Goal: Find specific page/section: Find specific page/section

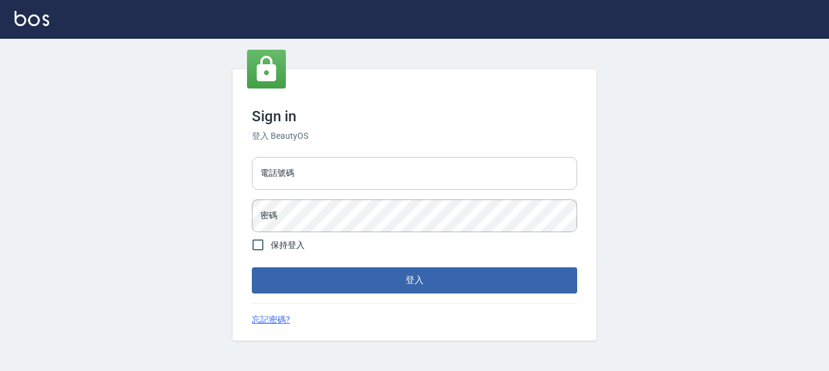
click at [316, 180] on input "電話號碼" at bounding box center [414, 173] width 325 height 33
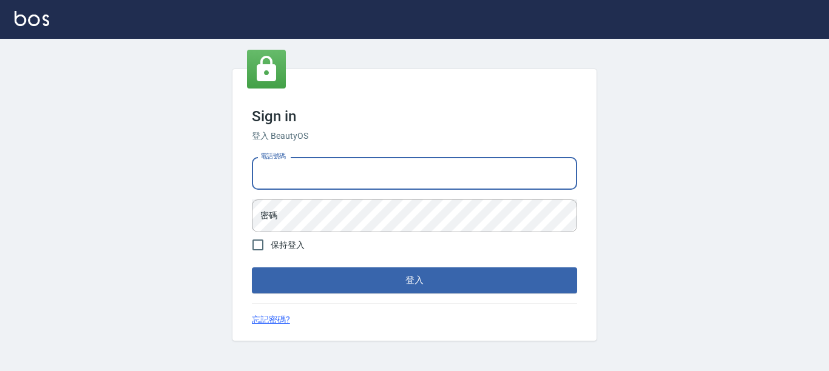
type input "7320483"
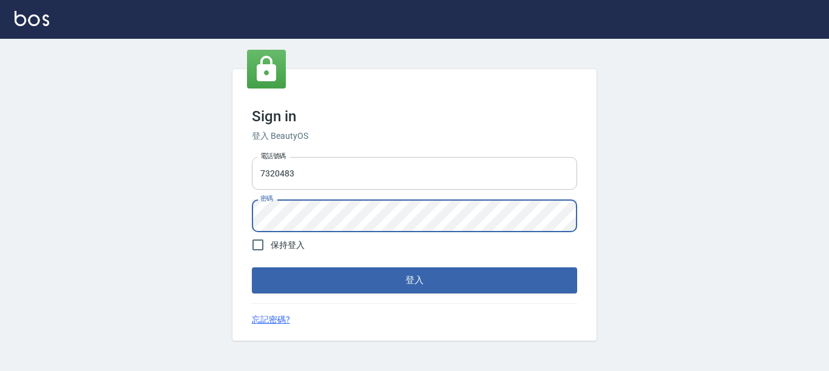
click at [252, 268] on button "登入" at bounding box center [414, 280] width 325 height 25
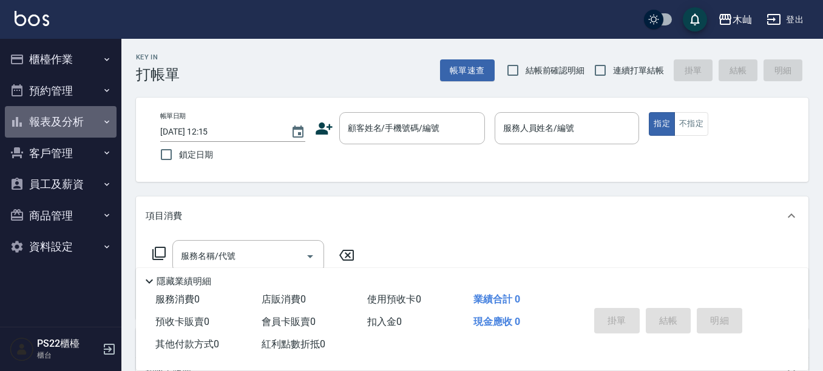
click at [53, 120] on button "報表及分析" at bounding box center [61, 122] width 112 height 32
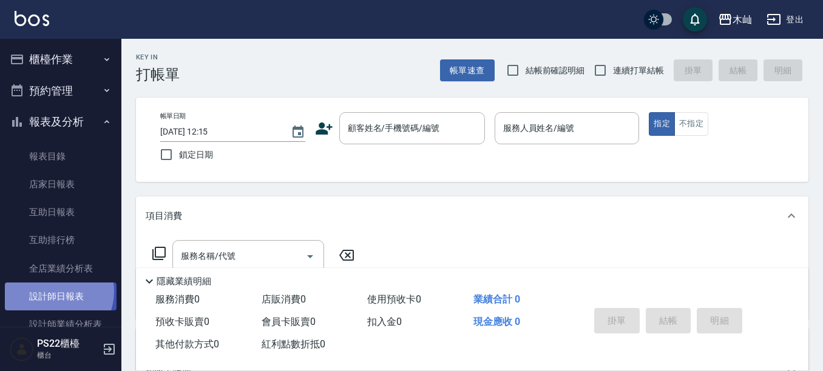
click at [54, 292] on link "設計師日報表" at bounding box center [61, 297] width 112 height 28
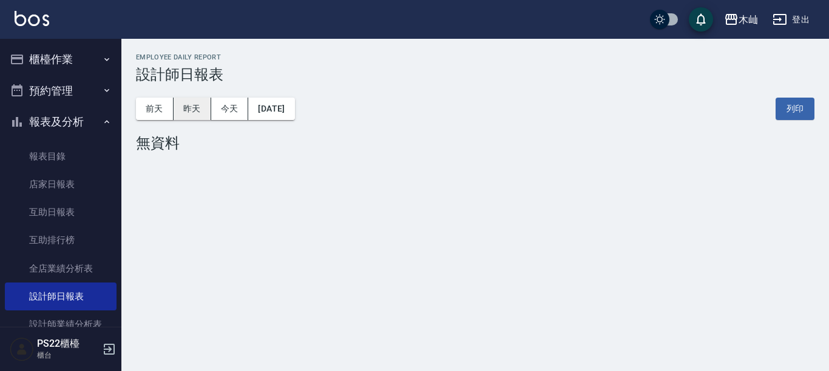
click at [179, 111] on button "昨天" at bounding box center [193, 109] width 38 height 22
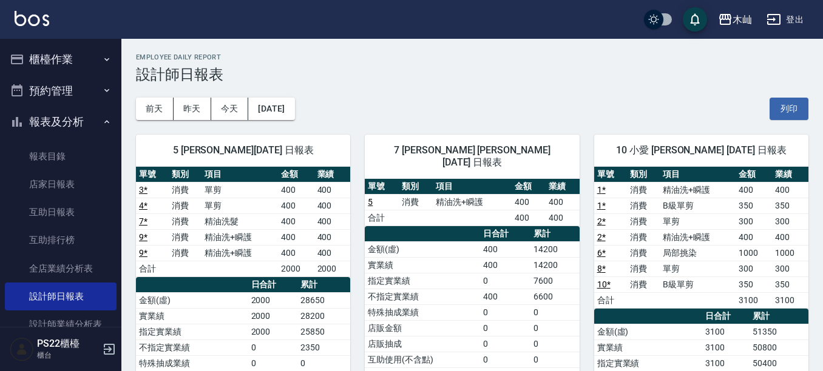
click at [68, 57] on button "櫃檯作業" at bounding box center [61, 60] width 112 height 32
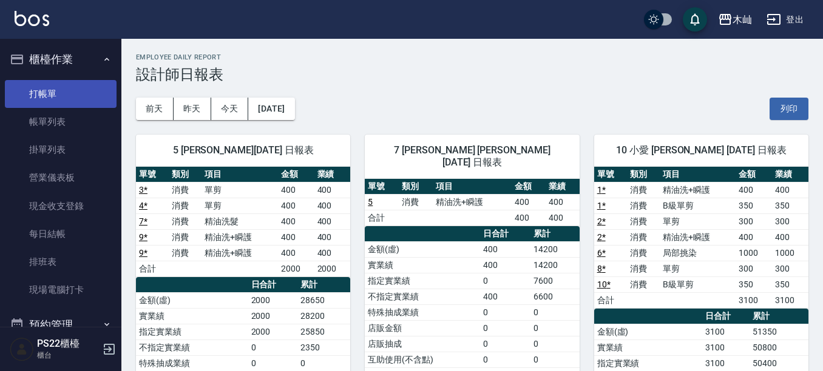
click at [58, 83] on link "打帳單" at bounding box center [61, 94] width 112 height 28
